Goal: Navigation & Orientation: Find specific page/section

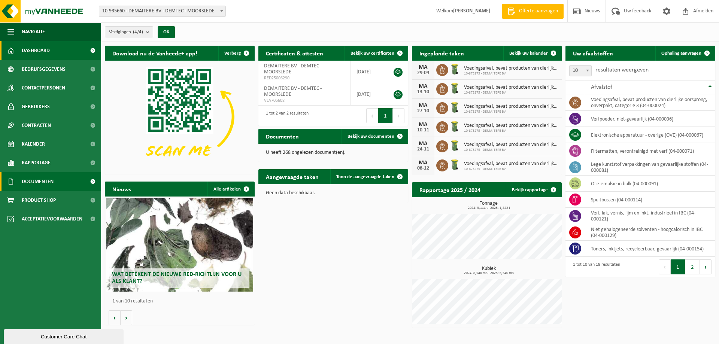
click at [57, 180] on link "Documenten" at bounding box center [50, 181] width 101 height 19
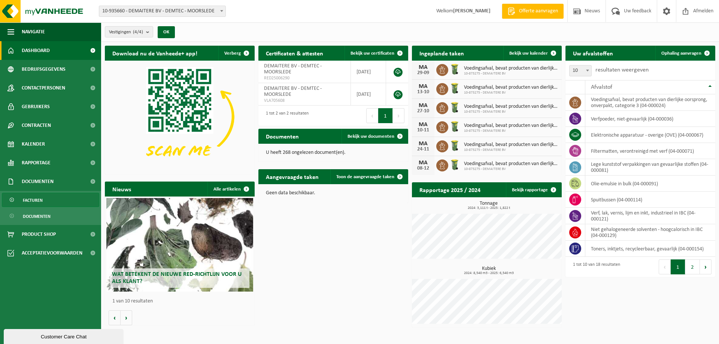
click at [55, 196] on link "Facturen" at bounding box center [50, 200] width 97 height 14
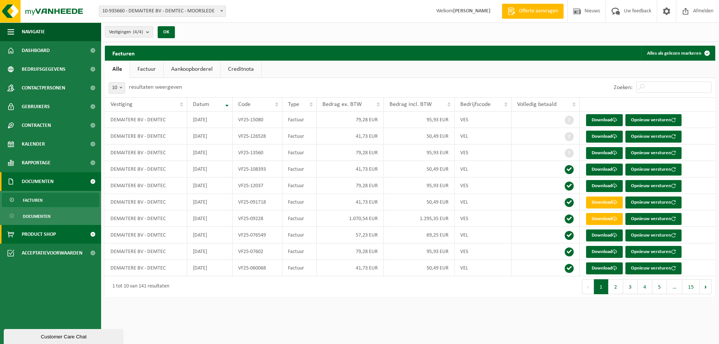
click at [52, 234] on span "Product Shop" at bounding box center [39, 234] width 34 height 19
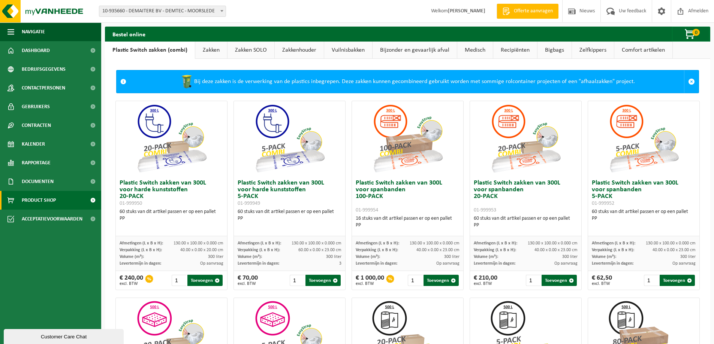
click at [537, 15] on link "Offerte aanvragen" at bounding box center [527, 11] width 62 height 15
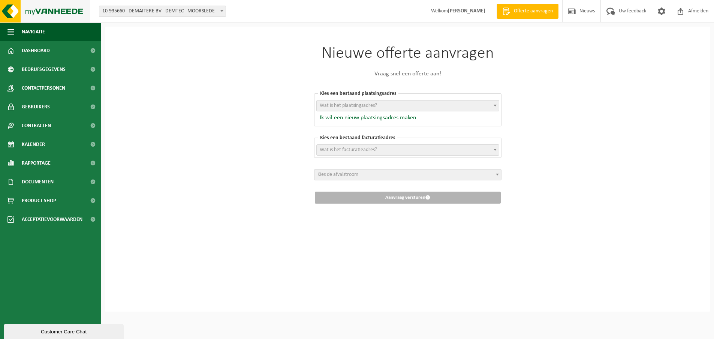
click at [61, 16] on img at bounding box center [45, 11] width 90 height 22
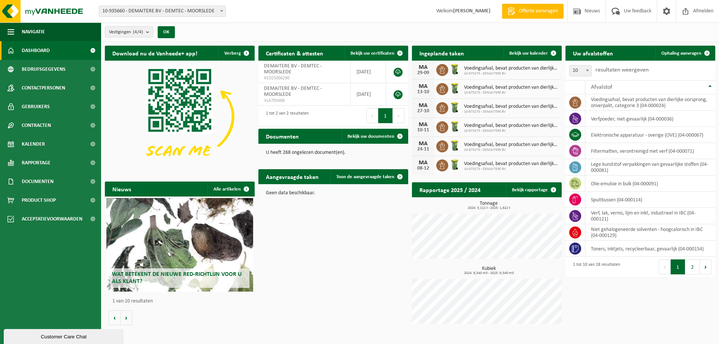
click at [140, 192] on div "Nieuws Alle artikelen" at bounding box center [180, 189] width 150 height 15
click at [226, 189] on link "Alle artikelen" at bounding box center [231, 189] width 46 height 15
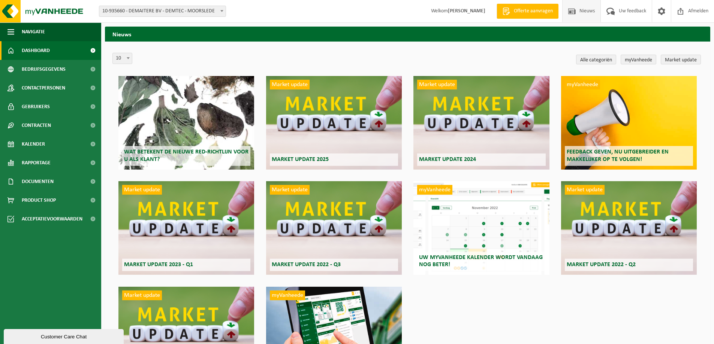
click at [35, 45] on span "Dashboard" at bounding box center [36, 50] width 28 height 19
